Goal: Task Accomplishment & Management: Manage account settings

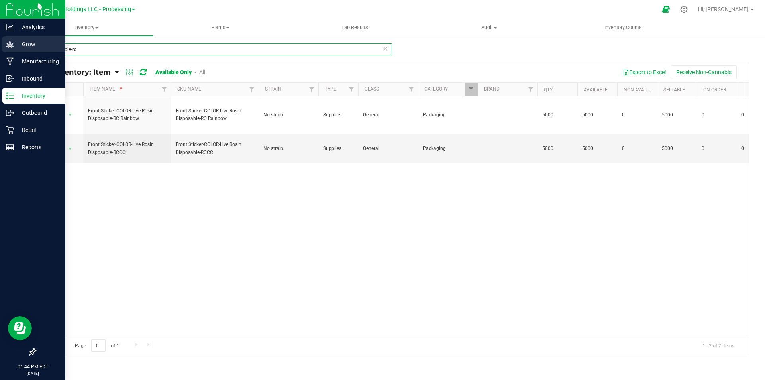
drag, startPoint x: 82, startPoint y: 48, endPoint x: 0, endPoint y: 39, distance: 83.0
click at [0, 39] on div "Analytics Grow Manufacturing Inbound Inventory Outbound Retail Reports 01:44 PM…" at bounding box center [382, 190] width 765 height 380
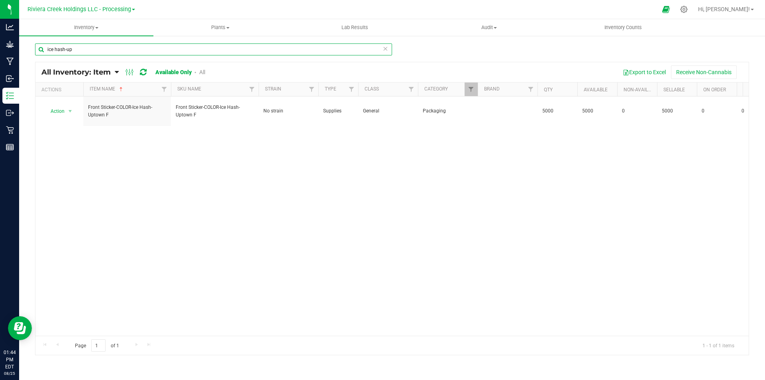
type input "ice hash-up"
drag, startPoint x: 86, startPoint y: 48, endPoint x: 35, endPoint y: 51, distance: 51.1
click at [35, 51] on input "ice hash-up" at bounding box center [213, 49] width 357 height 12
click at [73, 50] on input "disposables-rcc" at bounding box center [213, 49] width 357 height 12
click at [94, 48] on input "disposable-rcc" at bounding box center [213, 49] width 357 height 12
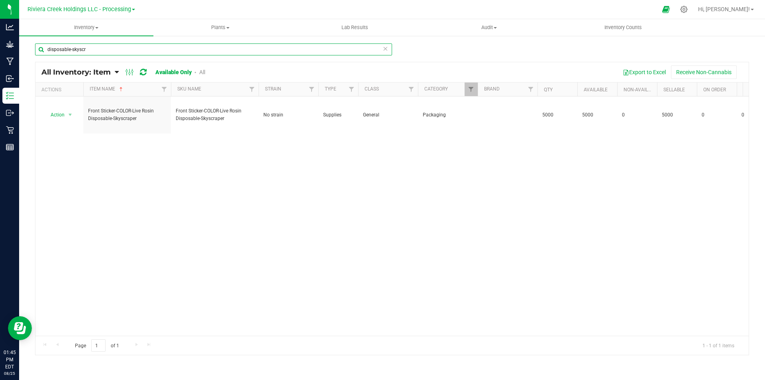
click at [70, 49] on input "disposable-skyscr" at bounding box center [213, 49] width 357 height 12
drag, startPoint x: 108, startPoint y: 51, endPoint x: 28, endPoint y: 43, distance: 80.1
click at [27, 43] on div "disposables-skyscr All Inventory: Item Item Summary Item (default) Item by Stra…" at bounding box center [392, 159] width 746 height 249
type input "diamond"
drag, startPoint x: 77, startPoint y: 49, endPoint x: 29, endPoint y: 50, distance: 47.4
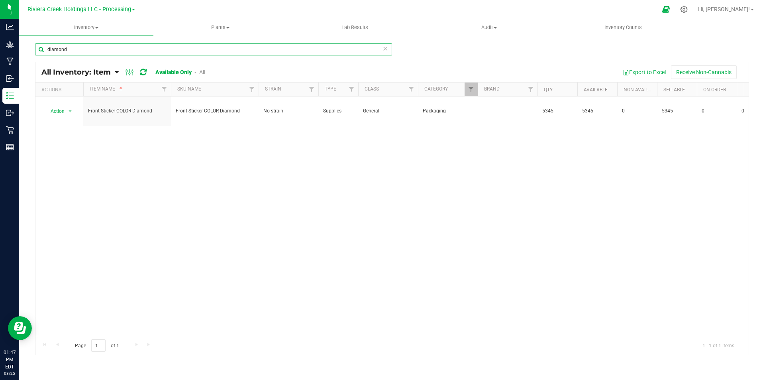
click at [29, 50] on div "diamond All Inventory: Item Item Summary Item (default) Item by Strain Item by …" at bounding box center [392, 159] width 746 height 249
click at [68, 47] on input "disposable-stam" at bounding box center [213, 49] width 357 height 12
click at [70, 47] on input "disposable-stam" at bounding box center [213, 49] width 357 height 12
click at [71, 48] on input "disposable-stam" at bounding box center [213, 49] width 357 height 12
drag, startPoint x: 102, startPoint y: 45, endPoint x: 22, endPoint y: 49, distance: 80.2
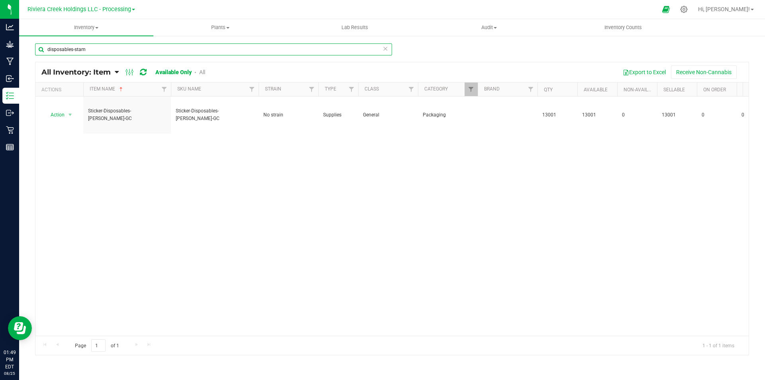
click at [22, 49] on div "disposables-stam All Inventory: Item Item Summary Item (default) Item by Strain…" at bounding box center [392, 159] width 746 height 249
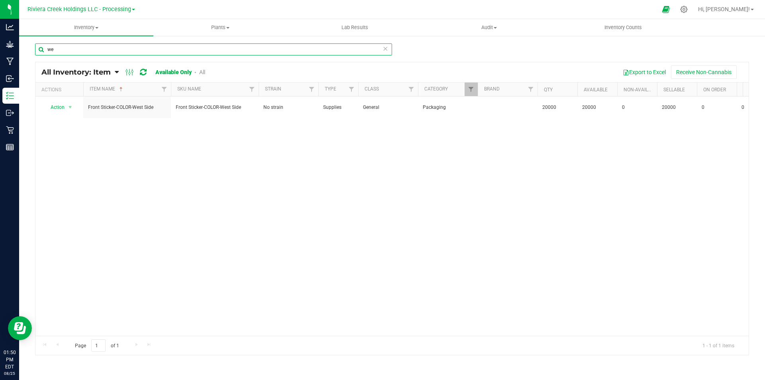
type input "w"
click at [71, 47] on input "ice hash-sysc" at bounding box center [213, 49] width 357 height 12
click at [70, 47] on input "ice hash-sysc" at bounding box center [213, 49] width 357 height 12
type input "ice hash-skysc"
drag, startPoint x: 85, startPoint y: 49, endPoint x: 41, endPoint y: 54, distance: 44.5
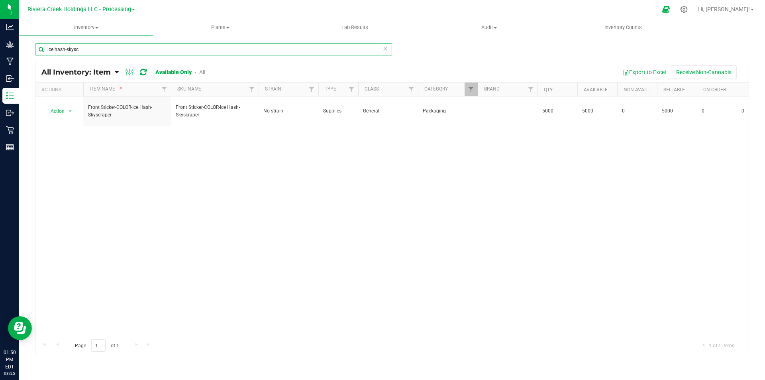
click at [41, 54] on input "ice hash-skysc" at bounding box center [213, 49] width 357 height 12
type input "c"
type input "g"
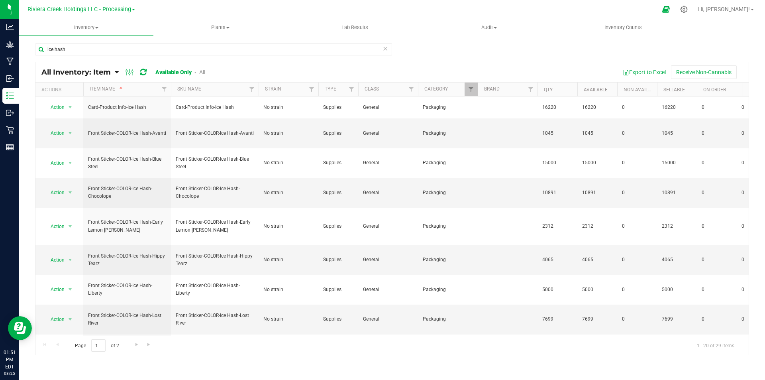
click at [137, 89] on th "Item Name" at bounding box center [127, 89] width 88 height 14
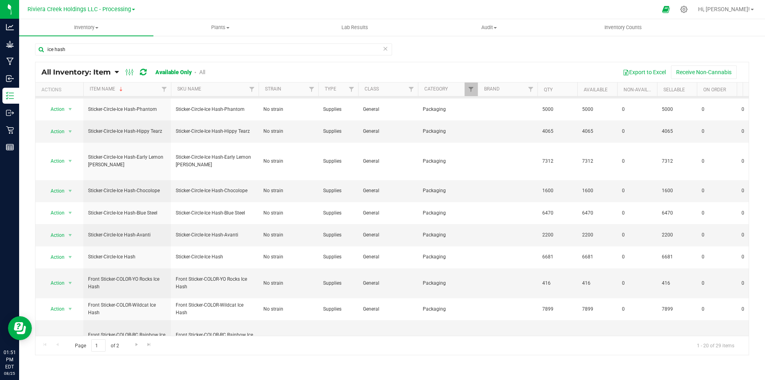
scroll to position [120, 0]
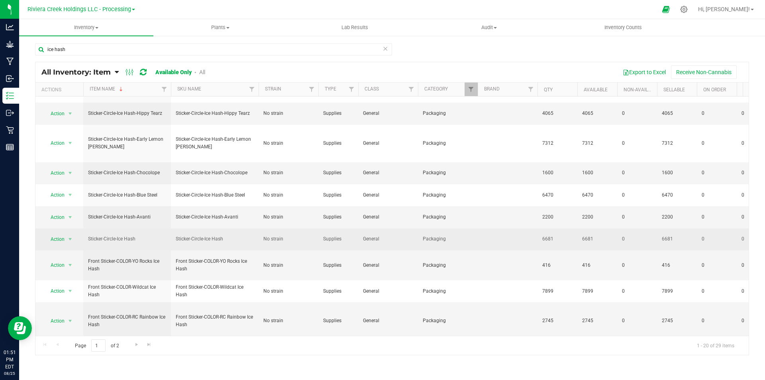
drag, startPoint x: 88, startPoint y: 231, endPoint x: 141, endPoint y: 230, distance: 53.0
click at [141, 235] on span "Sticker-Circle-Ice Hash" at bounding box center [127, 239] width 78 height 8
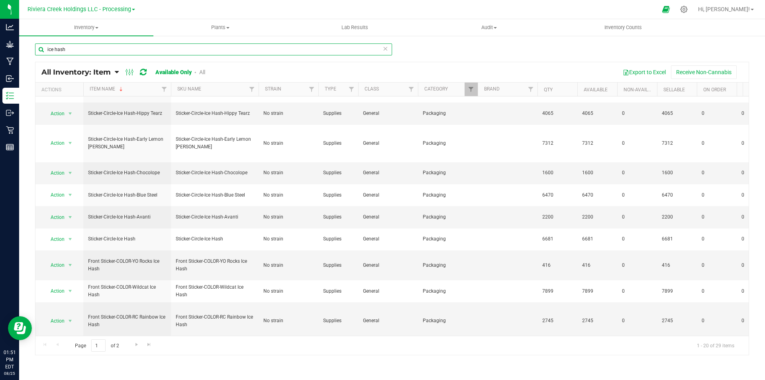
click at [119, 53] on input "ice hash" at bounding box center [213, 49] width 357 height 12
click at [118, 53] on input "ice hash" at bounding box center [213, 49] width 357 height 12
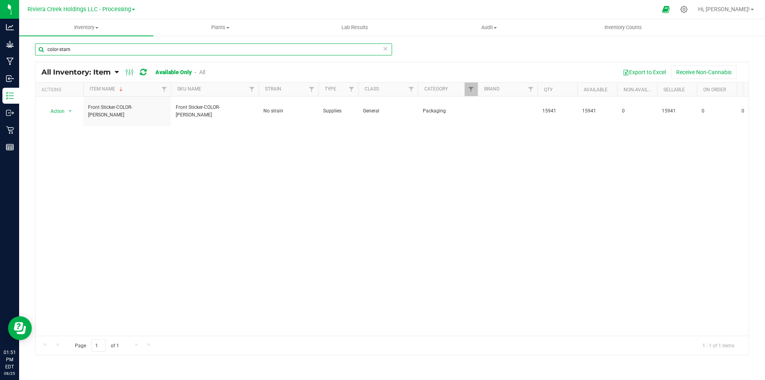
drag, startPoint x: 84, startPoint y: 53, endPoint x: 30, endPoint y: 53, distance: 53.8
click at [35, 53] on input "color-stam" at bounding box center [213, 49] width 357 height 12
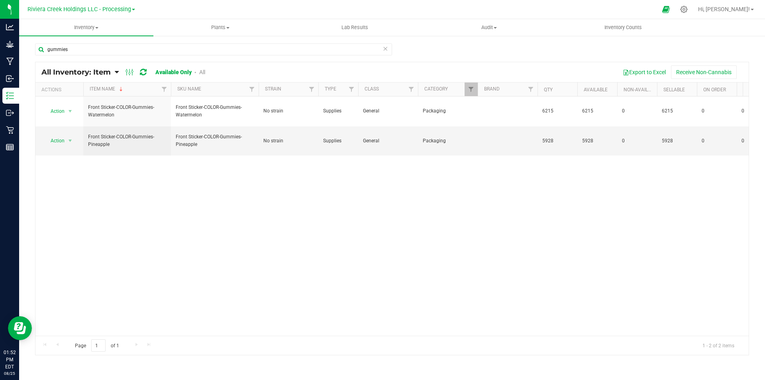
click at [94, 57] on div "gummies" at bounding box center [213, 52] width 357 height 18
click at [92, 48] on input "gummies" at bounding box center [213, 49] width 357 height 12
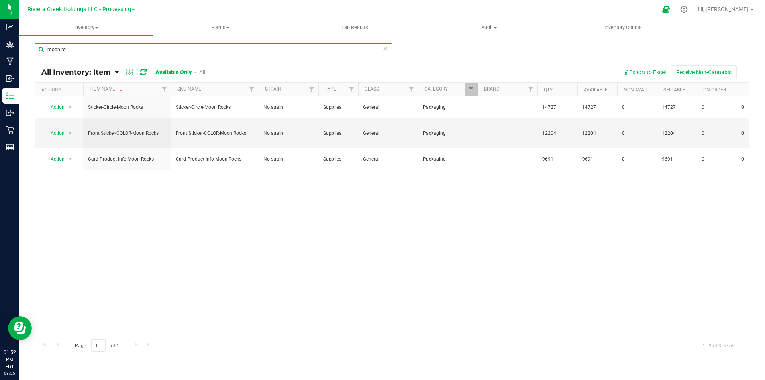
drag, startPoint x: 75, startPoint y: 45, endPoint x: 30, endPoint y: 37, distance: 44.9
click at [30, 37] on div "moon ro All Inventory: Item Item Summary Item (default) Item by Strain Item by …" at bounding box center [392, 159] width 746 height 249
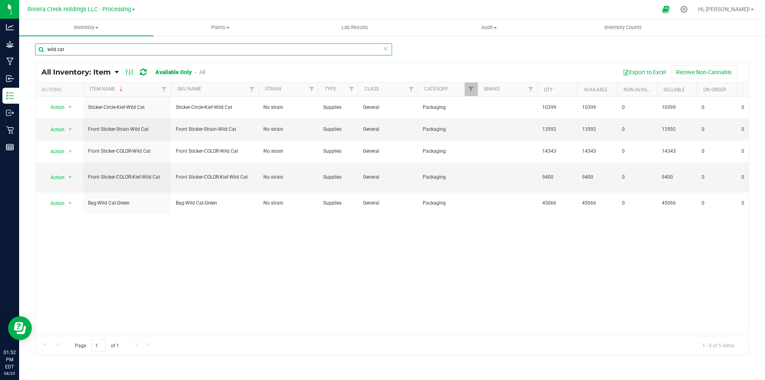
drag, startPoint x: 69, startPoint y: 50, endPoint x: 55, endPoint y: 51, distance: 13.6
click at [56, 51] on input "wild cat" at bounding box center [213, 49] width 357 height 12
click at [70, 50] on input "wild cat" at bounding box center [213, 49] width 357 height 12
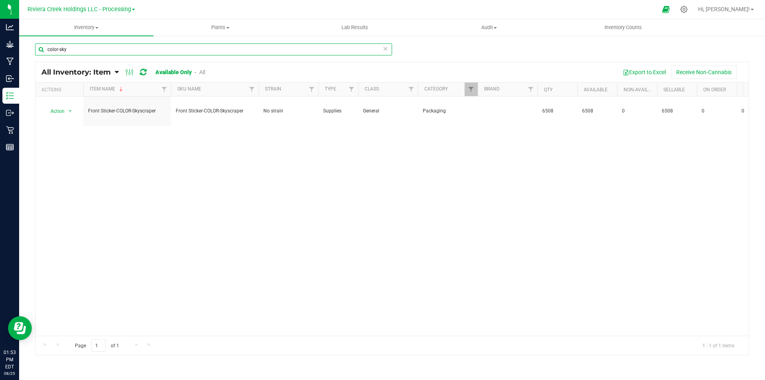
click at [101, 49] on input "color-sky" at bounding box center [213, 49] width 357 height 12
click at [73, 48] on input "color-blue" at bounding box center [213, 49] width 357 height 12
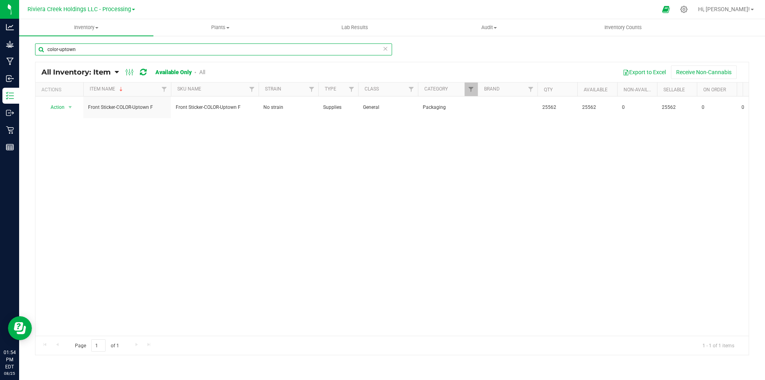
click at [79, 49] on input "color-uptown" at bounding box center [213, 49] width 357 height 12
drag, startPoint x: 97, startPoint y: 49, endPoint x: 60, endPoint y: 51, distance: 36.8
click at [60, 51] on input "color-chocolope" at bounding box center [213, 49] width 357 height 12
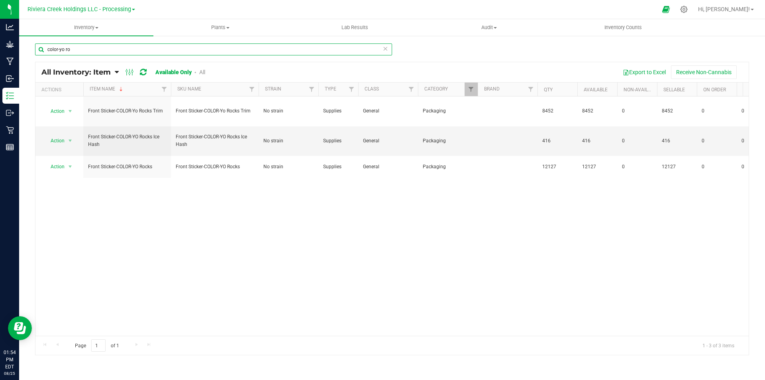
drag, startPoint x: 69, startPoint y: 48, endPoint x: 59, endPoint y: 49, distance: 9.6
click at [59, 49] on input "color-yo ro" at bounding box center [213, 49] width 357 height 12
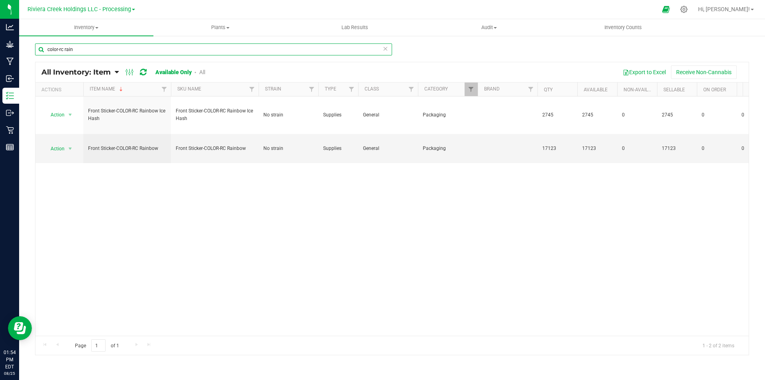
drag, startPoint x: 78, startPoint y: 53, endPoint x: 67, endPoint y: 52, distance: 11.2
click at [65, 52] on input "color-rc rain" at bounding box center [213, 49] width 357 height 12
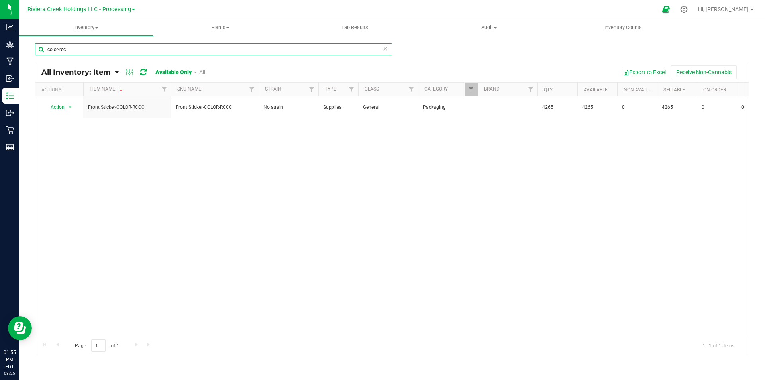
drag, startPoint x: 68, startPoint y: 49, endPoint x: 59, endPoint y: 49, distance: 8.4
click at [59, 49] on input "color-rcc" at bounding box center [213, 49] width 357 height 12
type input "color-skyscraper"
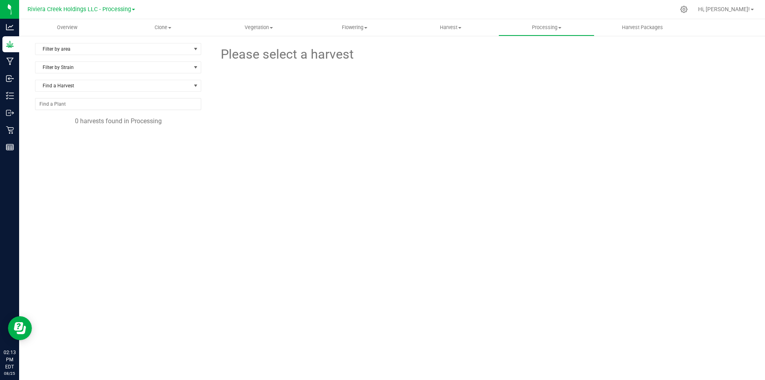
click at [133, 13] on div "Riviera Creek Holdings LLC - Processing" at bounding box center [81, 9] width 108 height 10
click at [130, 12] on span "Riviera Creek Holdings LLC - Processing" at bounding box center [79, 9] width 104 height 7
click at [125, 27] on link "Riviera Creek Holdings LLC - Cultivation" at bounding box center [81, 28] width 116 height 11
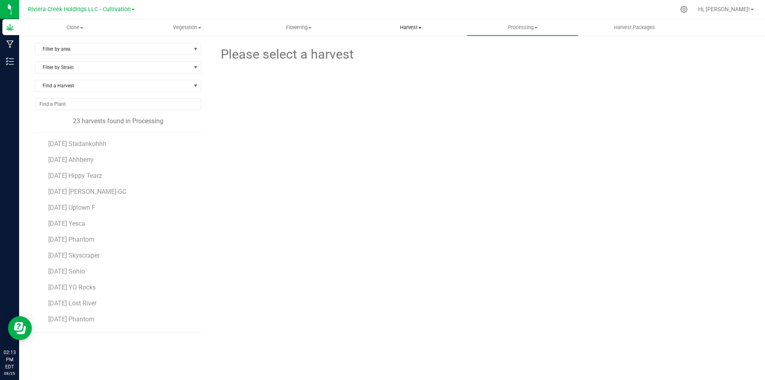
click at [417, 31] on span "Harvest" at bounding box center [410, 27] width 111 height 7
click at [521, 65] on div at bounding box center [482, 108] width 274 height 88
click at [95, 158] on span "[DATE] Ahhberry" at bounding box center [71, 160] width 47 height 8
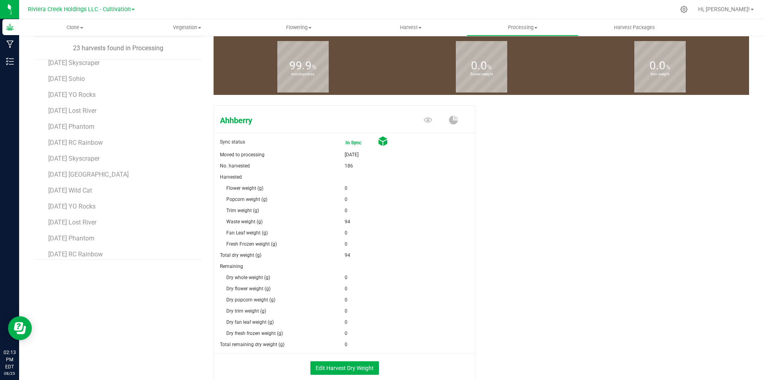
scroll to position [119, 0]
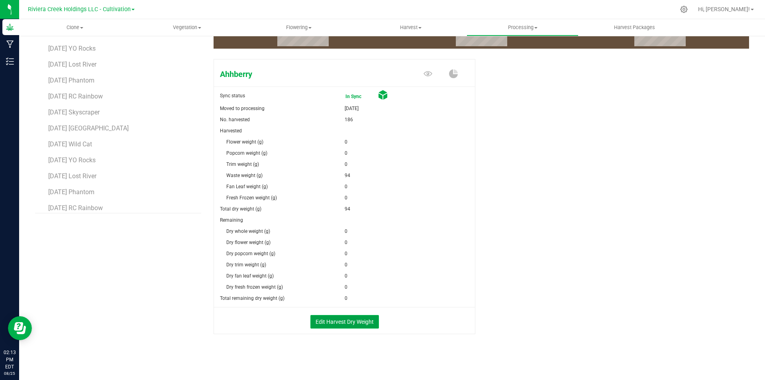
click at [337, 324] on button "Edit Harvest Dry Weight" at bounding box center [344, 322] width 69 height 14
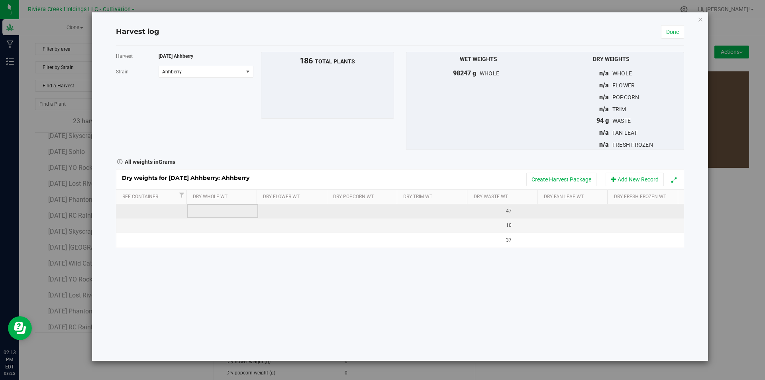
click at [218, 209] on td at bounding box center [222, 211] width 71 height 14
type input "19938"
click at [287, 209] on div "Dry weights for [DATE] Ahhberry: Ahhberry Create Harvest Package Add New Record…" at bounding box center [400, 208] width 568 height 79
click at [288, 211] on td at bounding box center [293, 211] width 71 height 14
type input "12577"
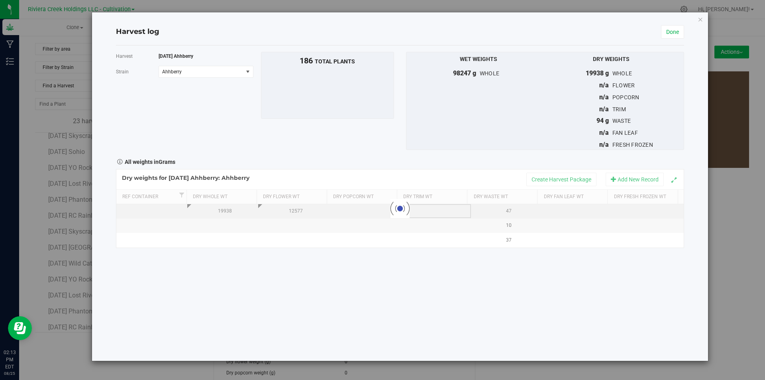
click at [416, 212] on div "Loading... Dry weights for [DATE] Ahhberry: Ahhberry Create Harvest Package Add…" at bounding box center [400, 208] width 568 height 79
click at [416, 212] on td at bounding box center [435, 211] width 71 height 14
type input "7269"
click at [574, 210] on div "Loading... Dry weights for [DATE] Ahhberry: Ahhberry Create Harvest Package Add…" at bounding box center [400, 208] width 568 height 79
click at [574, 210] on td at bounding box center [577, 211] width 71 height 14
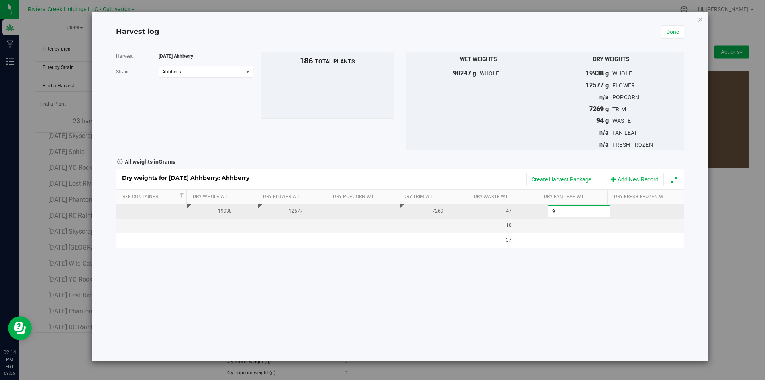
type input "92"
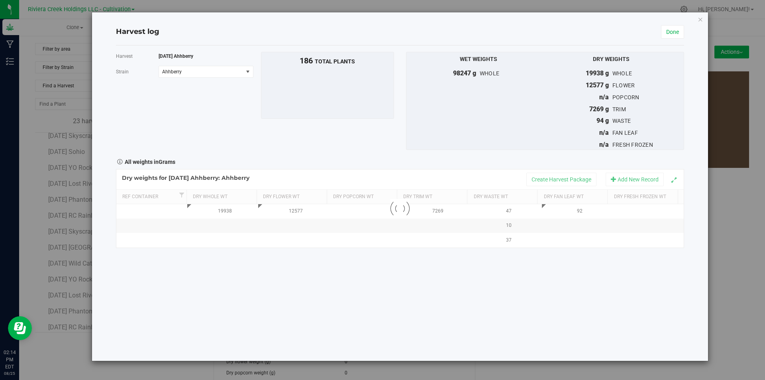
click at [508, 300] on div "Harvest [DATE] Ahhberry [GEOGRAPHIC_DATA] Ahhberry Select strain Ahhberry To bu…" at bounding box center [400, 202] width 568 height 315
click at [673, 33] on link "Done" at bounding box center [672, 32] width 23 height 14
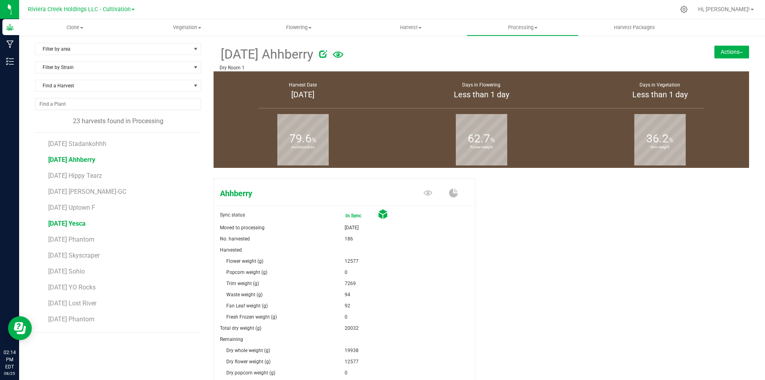
click at [86, 222] on span "[DATE] Yesca" at bounding box center [66, 224] width 37 height 8
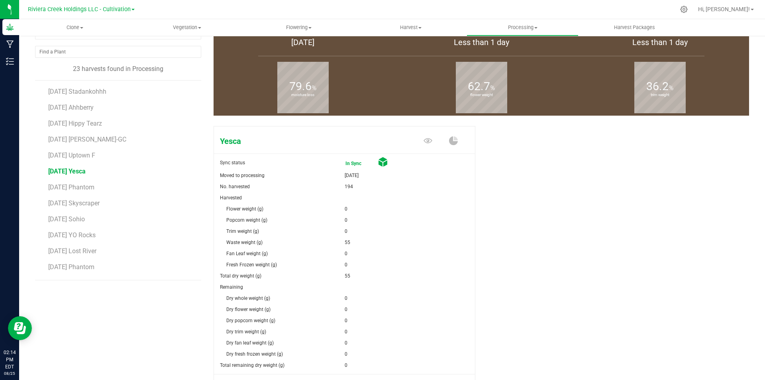
scroll to position [119, 0]
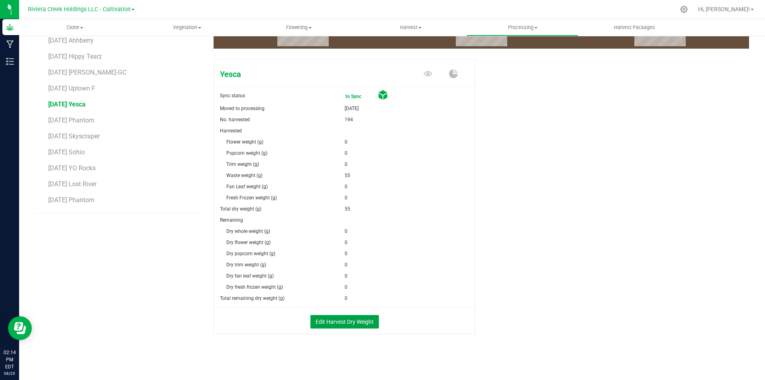
click at [352, 323] on button "Edit Harvest Dry Weight" at bounding box center [344, 322] width 69 height 14
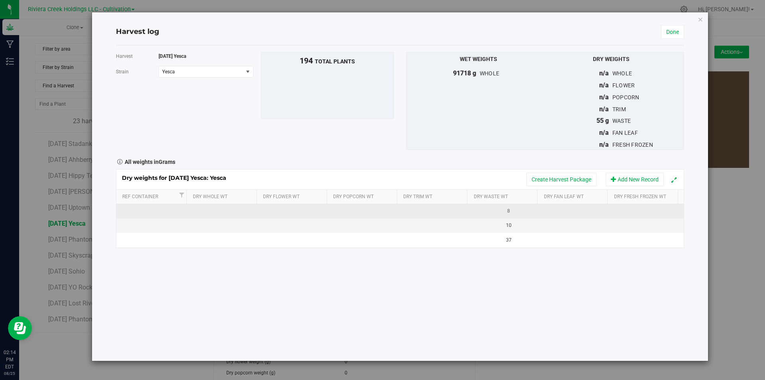
click at [212, 214] on td at bounding box center [222, 211] width 71 height 14
click at [237, 209] on input "text" at bounding box center [225, 211] width 62 height 11
type input "19367"
click at [283, 214] on div "Dry weights for [DATE] Yesca: Yesca Create Harvest Package Add New Record Ref C…" at bounding box center [400, 208] width 568 height 79
click at [284, 212] on td at bounding box center [293, 211] width 71 height 14
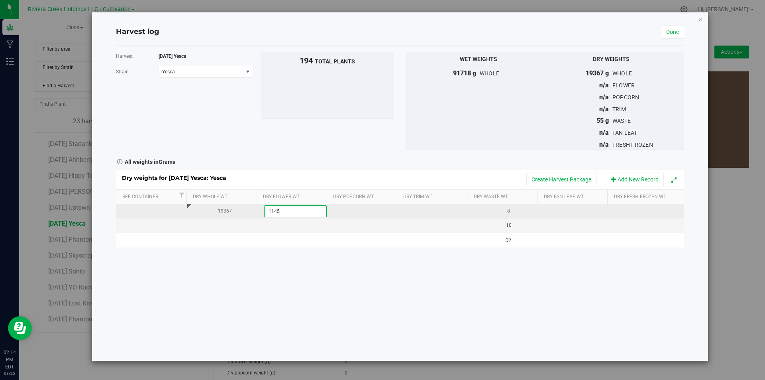
type input "11458"
click at [418, 212] on div "Loading... Dry weights for [DATE] Yesca: Yesca Create Harvest Package Add New R…" at bounding box center [400, 208] width 568 height 79
click at [418, 212] on td at bounding box center [435, 211] width 71 height 14
type input "7845"
click at [566, 210] on div "Loading... Dry weights for [DATE] Yesca: Yesca Create Harvest Package Add New R…" at bounding box center [400, 208] width 568 height 79
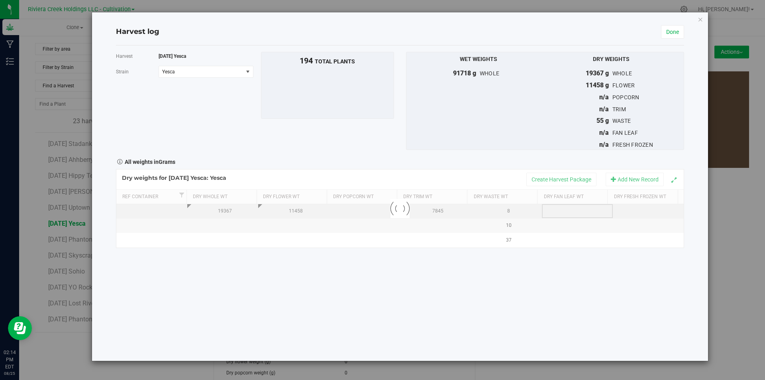
click at [566, 210] on td at bounding box center [577, 211] width 71 height 14
type input "64"
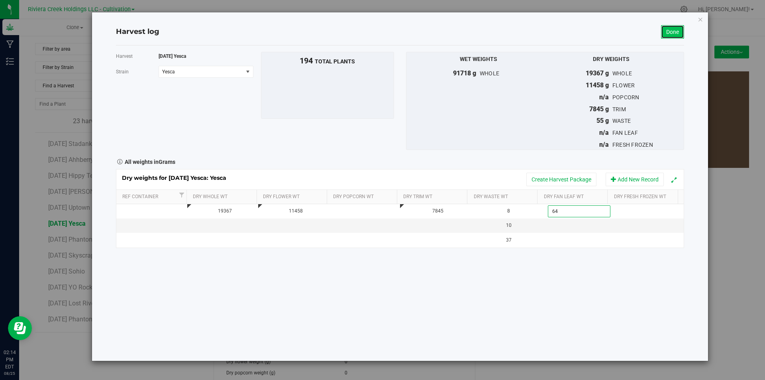
click at [677, 36] on link "Done" at bounding box center [672, 32] width 23 height 14
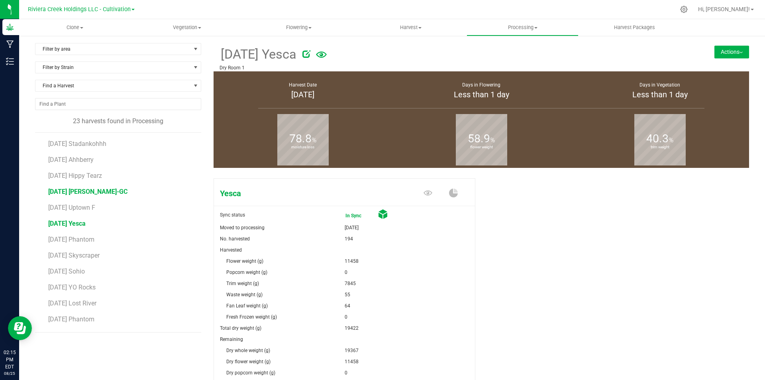
click at [97, 191] on span "[DATE] [PERSON_NAME]-GC" at bounding box center [87, 192] width 79 height 8
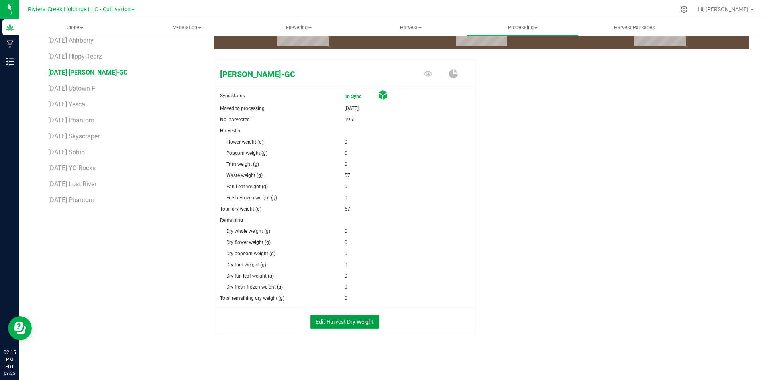
click at [334, 322] on button "Edit Harvest Dry Weight" at bounding box center [344, 322] width 69 height 14
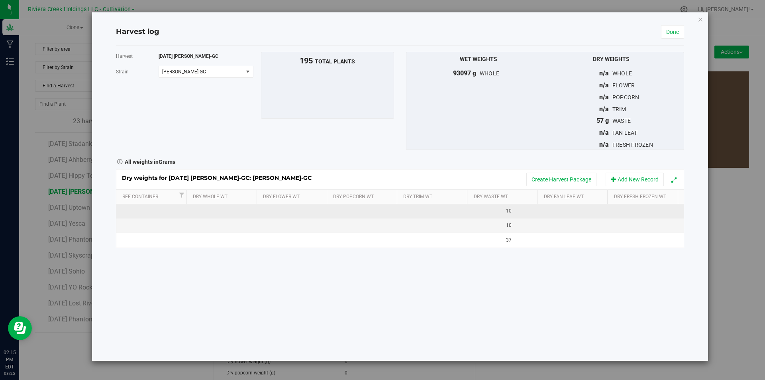
click at [214, 210] on td at bounding box center [222, 211] width 71 height 14
type input "19710"
click at [287, 212] on div "Loading... Dry weights for [DATE] [PERSON_NAME]-GC: [GEOGRAPHIC_DATA]-GC Create…" at bounding box center [400, 208] width 568 height 79
click at [287, 212] on td at bounding box center [293, 211] width 71 height 14
type input "13061"
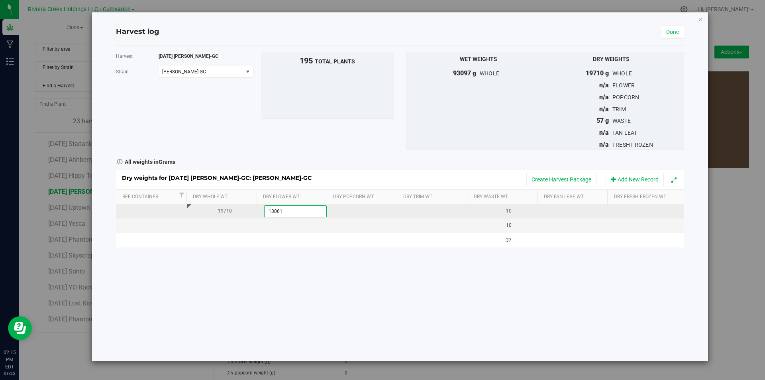
click at [424, 215] on div "Dry weights for [DATE] [PERSON_NAME]-GC: [PERSON_NAME]-GC Create Harvest Packag…" at bounding box center [400, 208] width 568 height 79
click at [423, 213] on td at bounding box center [435, 211] width 71 height 14
type input "6578"
click at [567, 211] on div "Dry weights for [DATE] [PERSON_NAME]-GC: [PERSON_NAME]-GC Create Harvest Packag…" at bounding box center [400, 208] width 568 height 79
click at [567, 211] on td at bounding box center [577, 211] width 71 height 14
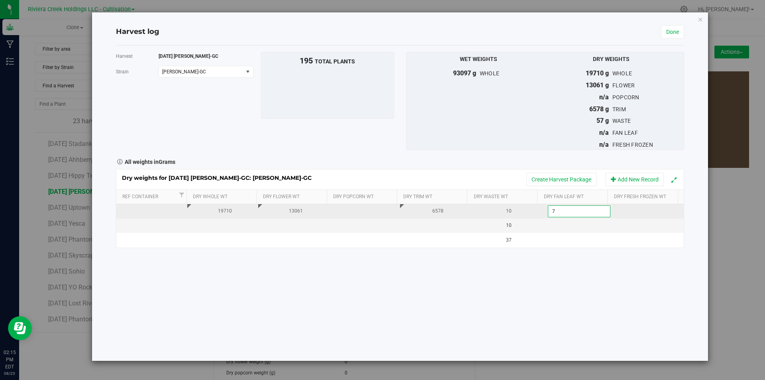
type input "71"
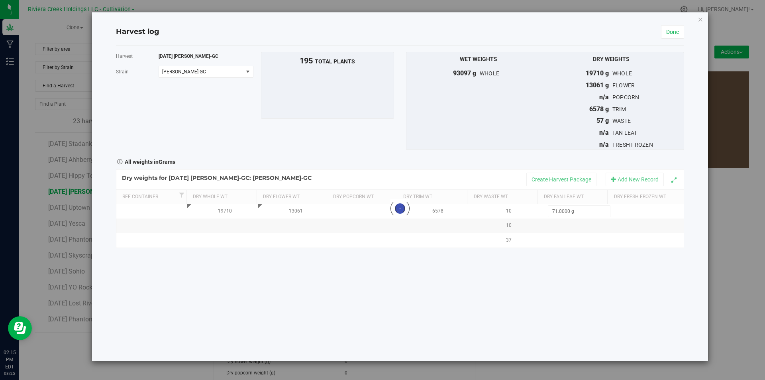
click at [582, 288] on div "Harvest [DATE] [GEOGRAPHIC_DATA]-[PERSON_NAME][GEOGRAPHIC_DATA] [PERSON_NAME]-G…" at bounding box center [400, 202] width 568 height 315
click at [664, 33] on link "Done" at bounding box center [672, 32] width 23 height 14
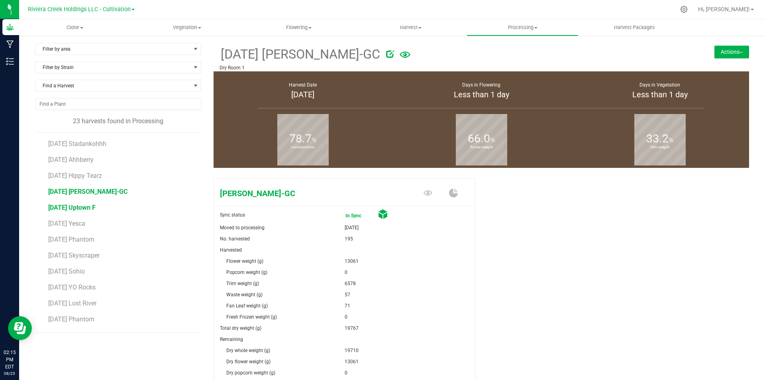
click at [96, 207] on span "[DATE] Uptown F" at bounding box center [71, 208] width 47 height 8
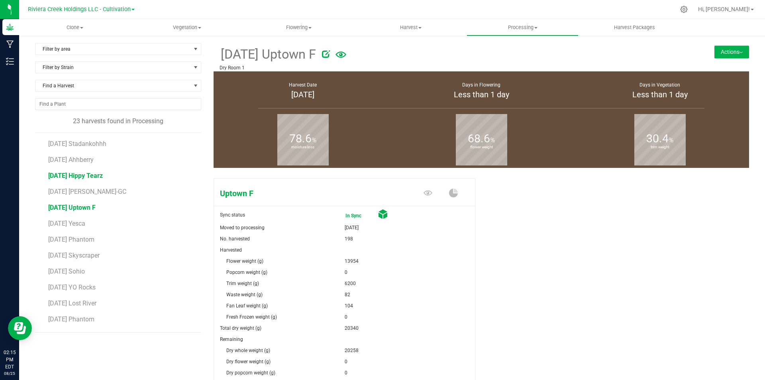
click at [103, 178] on span "[DATE] Hippy Tearz" at bounding box center [75, 176] width 55 height 8
click at [107, 141] on span "[DATE] Stadankohhh" at bounding box center [77, 144] width 59 height 8
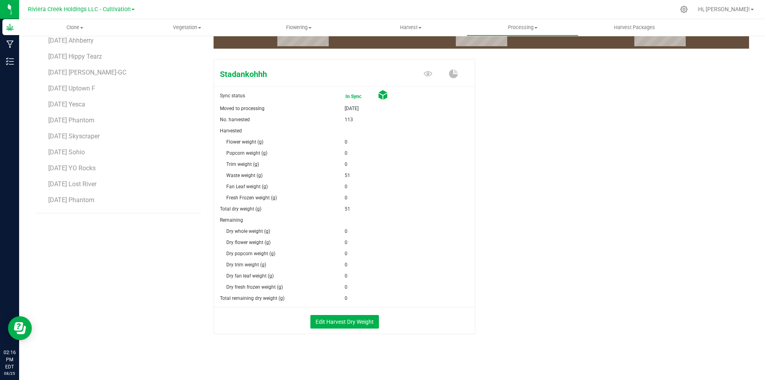
scroll to position [79, 0]
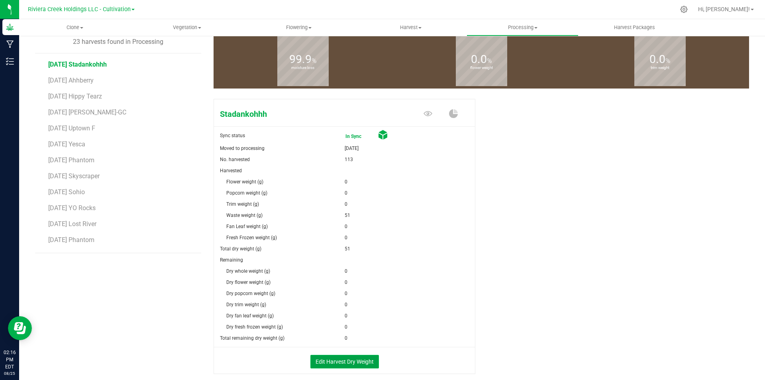
click at [361, 360] on button "Edit Harvest Dry Weight" at bounding box center [344, 362] width 69 height 14
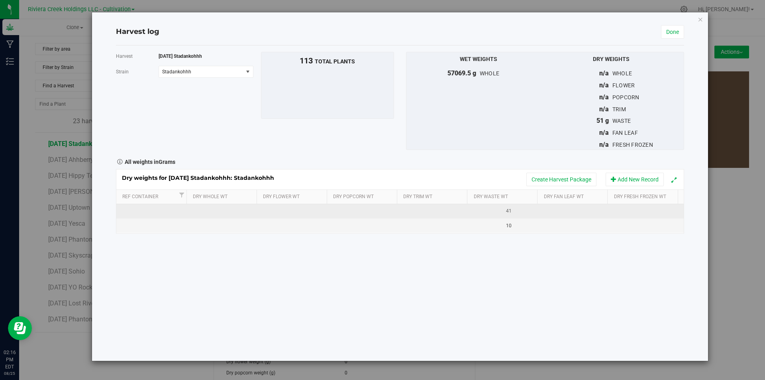
click at [216, 216] on td at bounding box center [222, 211] width 71 height 14
type input "19434"
click at [273, 208] on div "Dry weights for [DATE] Stadankohhh: Stadankohhh Create Harvest Package Add New …" at bounding box center [400, 201] width 568 height 65
click at [273, 208] on td at bounding box center [293, 211] width 71 height 14
type input "10150"
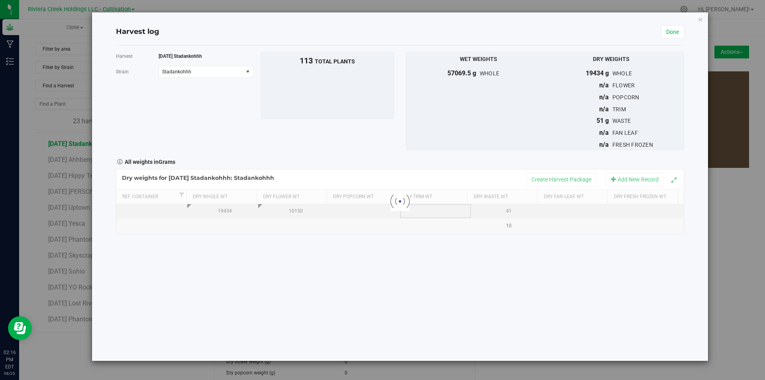
click at [423, 210] on div "Loading... Dry weights for [DATE] Stadankohhh: [GEOGRAPHIC_DATA] Create Harvest…" at bounding box center [400, 201] width 568 height 65
click at [423, 210] on td at bounding box center [435, 211] width 71 height 14
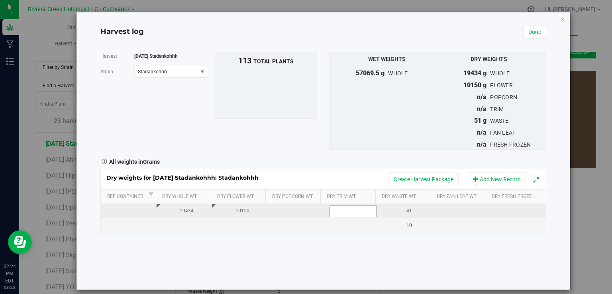
click at [339, 210] on span at bounding box center [353, 211] width 47 height 12
type input "9196"
click at [452, 208] on td at bounding box center [463, 211] width 56 height 14
type input "88"
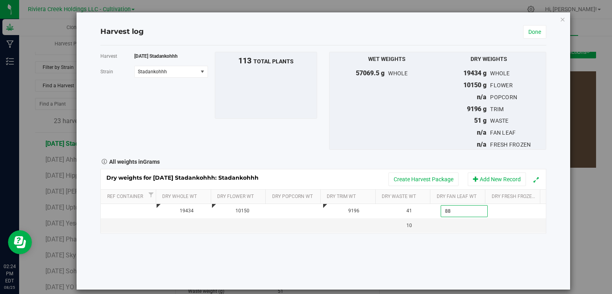
click at [477, 241] on div "Harvest [DATE] Stadankohhh [GEOGRAPHIC_DATA] Stadankohhh Select strain Stadanko…" at bounding box center [323, 167] width 446 height 244
click at [527, 37] on link "Done" at bounding box center [534, 32] width 23 height 14
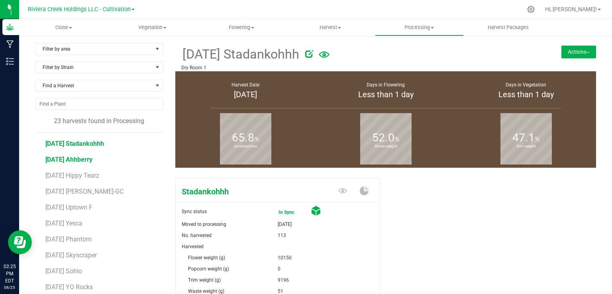
click at [90, 156] on span "[DATE] Ahhberry" at bounding box center [68, 160] width 47 height 8
click at [84, 172] on span "[DATE] Hippy Tearz" at bounding box center [72, 176] width 55 height 8
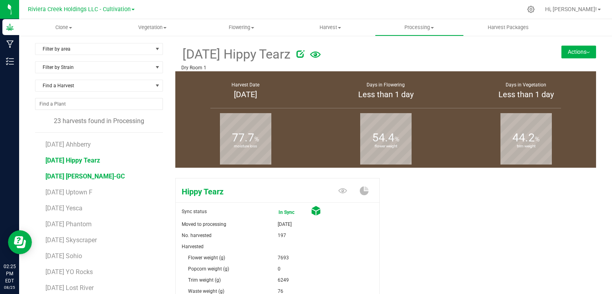
scroll to position [14, 0]
click at [81, 178] on span "[DATE] [PERSON_NAME]-GC" at bounding box center [84, 177] width 79 height 8
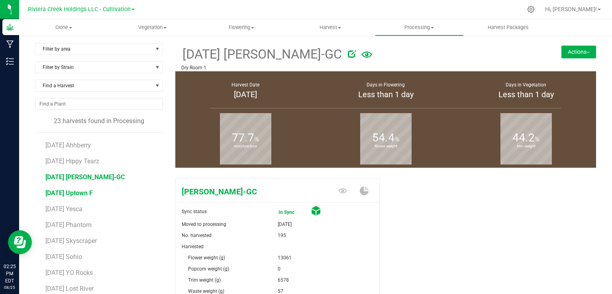
click at [83, 195] on span "[DATE] Uptown F" at bounding box center [68, 193] width 47 height 8
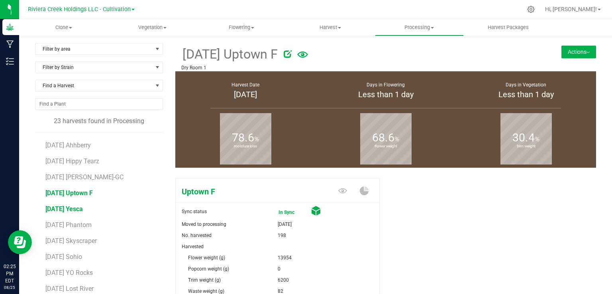
click at [83, 206] on span "[DATE] Yesca" at bounding box center [63, 209] width 37 height 8
click at [86, 221] on span "[DATE] Phantom" at bounding box center [68, 225] width 46 height 8
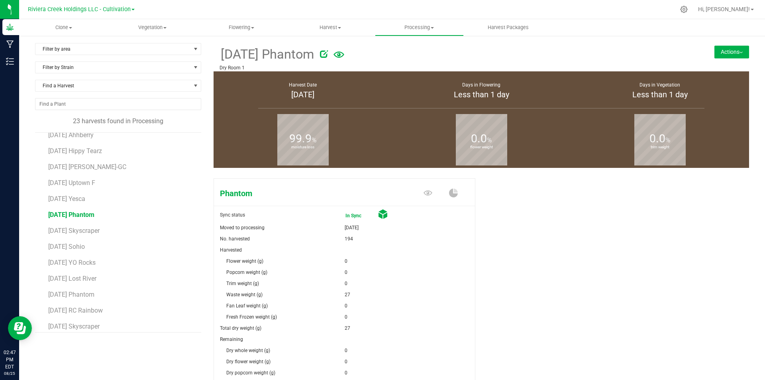
scroll to position [25, 0]
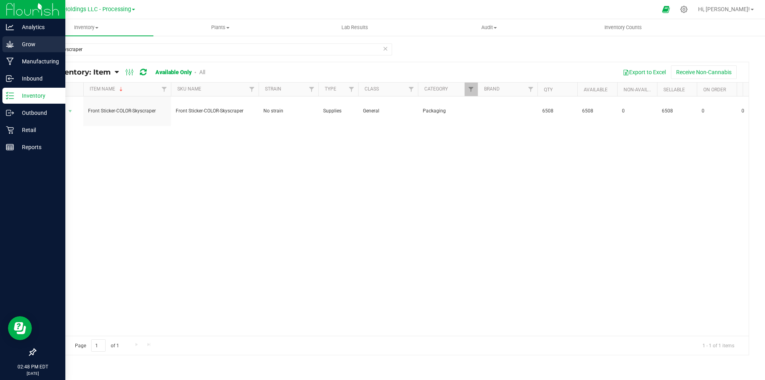
drag, startPoint x: 90, startPoint y: 49, endPoint x: 7, endPoint y: 50, distance: 82.5
click at [7, 50] on div "Analytics Grow Manufacturing Inbound Inventory Outbound Retail Reports 02:48 PM…" at bounding box center [382, 190] width 765 height 380
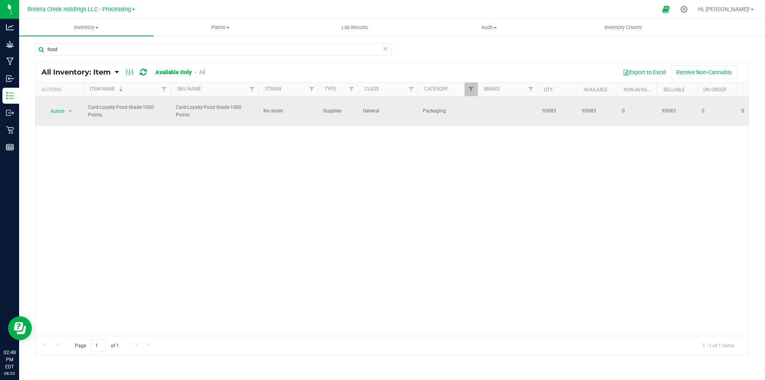
type input "food"
click at [547, 111] on span "95083" at bounding box center [557, 111] width 30 height 8
drag, startPoint x: 540, startPoint y: 111, endPoint x: 556, endPoint y: 113, distance: 16.0
click at [556, 112] on td "95083" at bounding box center [558, 110] width 40 height 29
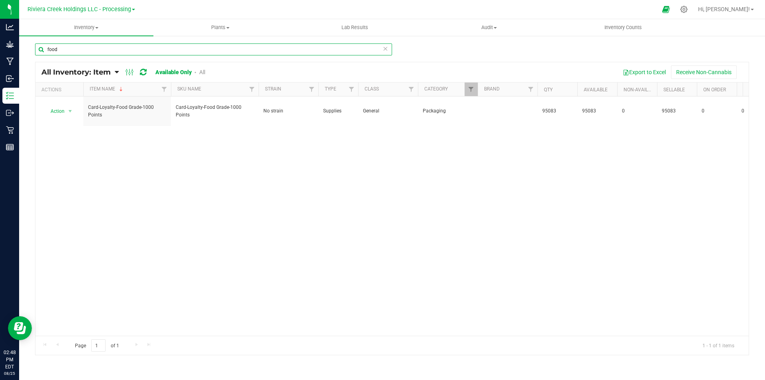
click at [128, 49] on input "food" at bounding box center [213, 49] width 357 height 12
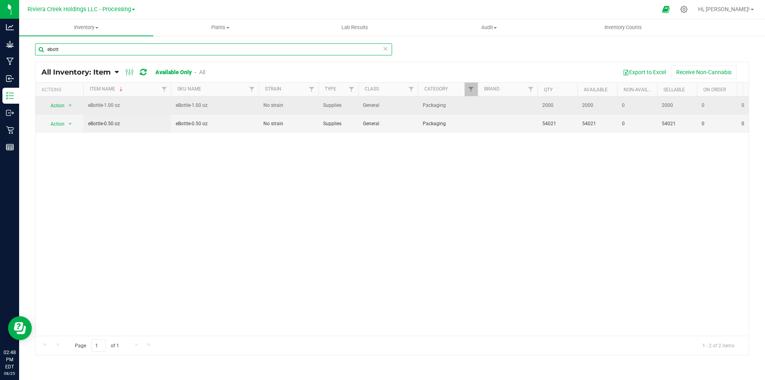
type input "ebott"
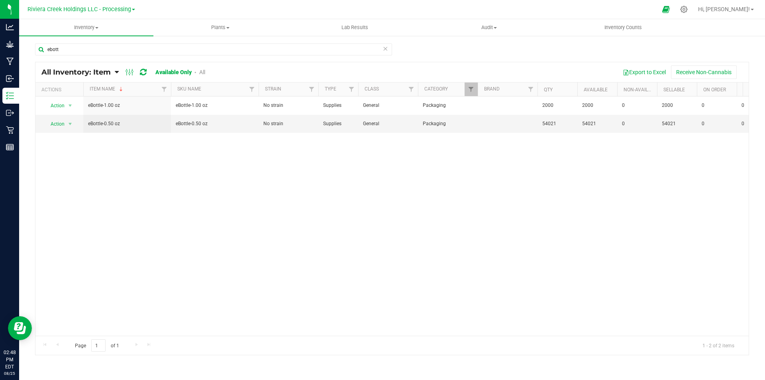
drag, startPoint x: 132, startPoint y: 105, endPoint x: 374, endPoint y: 206, distance: 262.4
click at [374, 206] on div "Action Action Adjust qty Edit lot numbers Global inventory Locate inventory Pri…" at bounding box center [391, 215] width 713 height 239
